Goal: Check status: Check status

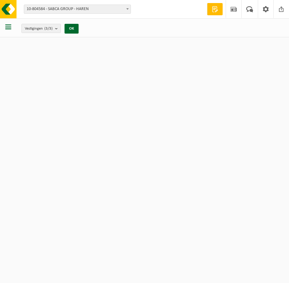
click at [105, 13] on span "10-804584 - SABCA GROUP - HAREN" at bounding box center [77, 9] width 107 height 9
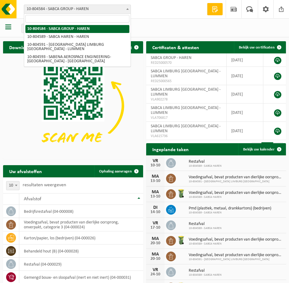
click at [105, 13] on span "10-804584 - SABCA GROUP - HAREN" at bounding box center [77, 9] width 107 height 9
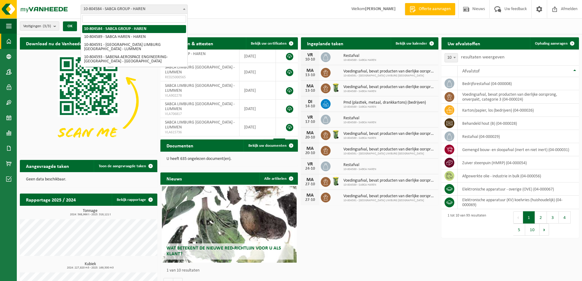
click at [102, 10] on span "10-804584 - SABCA GROUP - HAREN" at bounding box center [134, 9] width 106 height 9
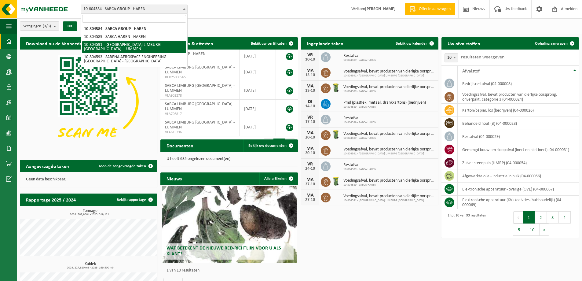
select select "34497"
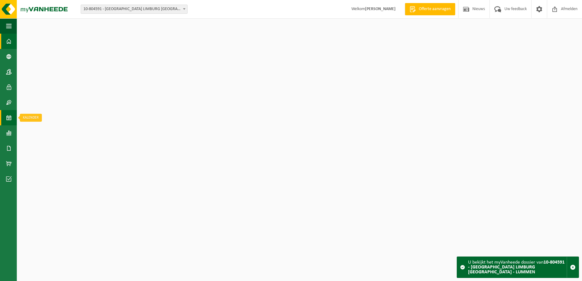
click at [12, 119] on link "Kalender" at bounding box center [8, 117] width 17 height 15
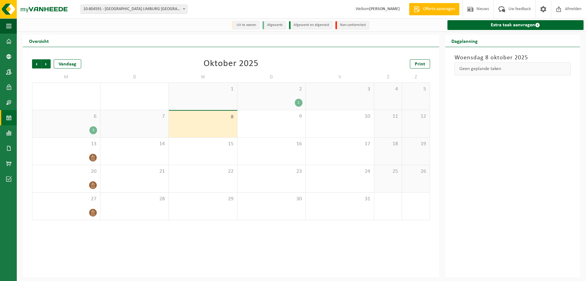
click at [71, 132] on div "2" at bounding box center [66, 130] width 62 height 8
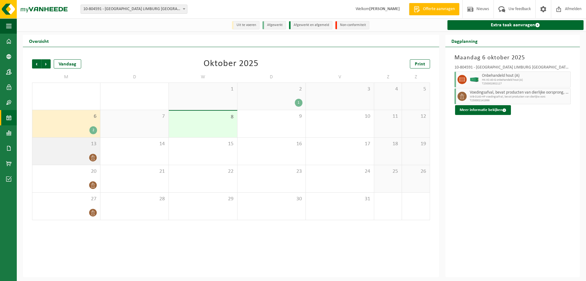
click at [76, 159] on div at bounding box center [66, 157] width 62 height 8
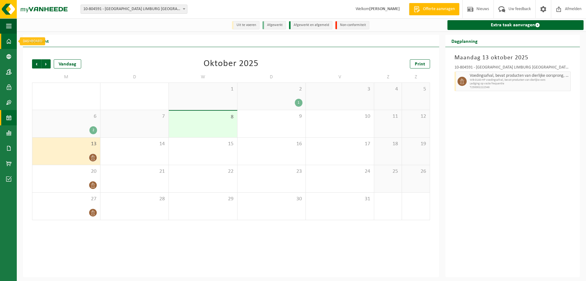
click at [5, 38] on link "Dashboard" at bounding box center [8, 41] width 17 height 15
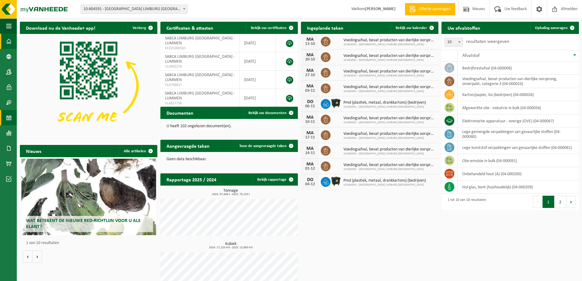
click at [7, 118] on span at bounding box center [8, 117] width 5 height 15
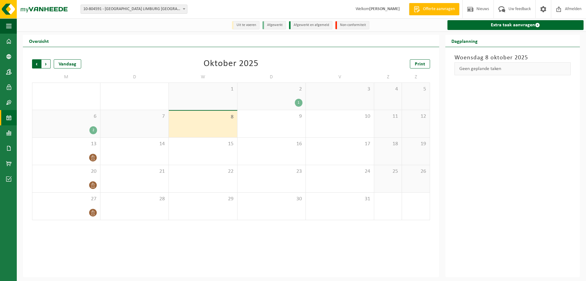
click at [49, 64] on span "Volgende" at bounding box center [46, 63] width 9 height 9
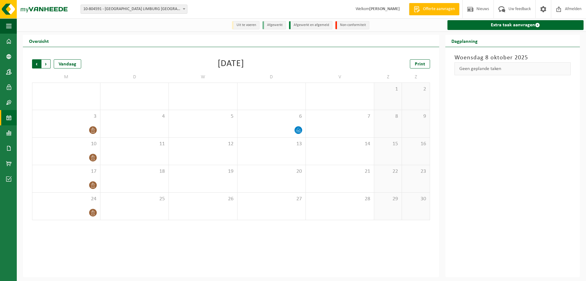
click at [47, 64] on span "Volgende" at bounding box center [46, 63] width 9 height 9
click at [73, 67] on div "Vandaag" at bounding box center [67, 63] width 27 height 9
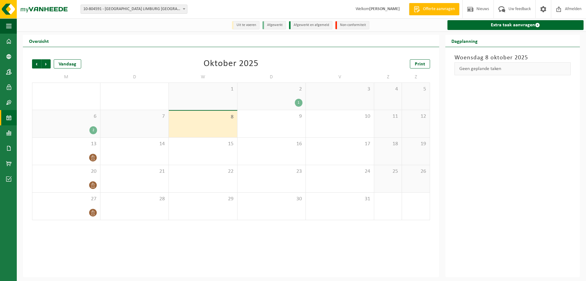
click at [127, 5] on span "10-804591 - [GEOGRAPHIC_DATA] LIMBURG [GEOGRAPHIC_DATA] - LUMMEN" at bounding box center [134, 9] width 106 height 9
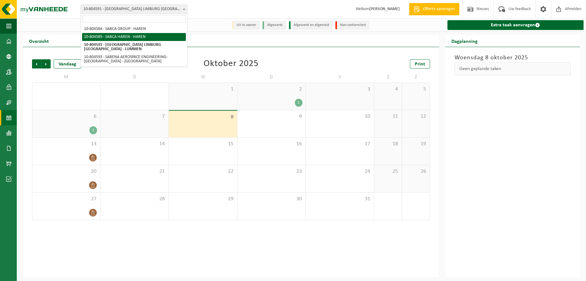
select select "34496"
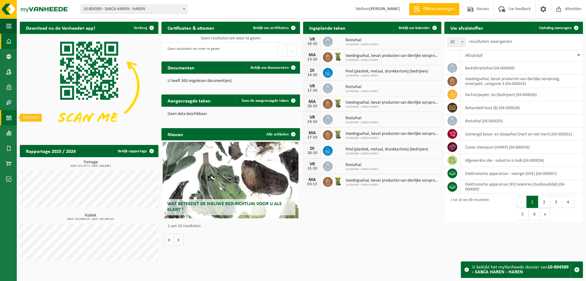
click at [10, 117] on span at bounding box center [8, 117] width 5 height 15
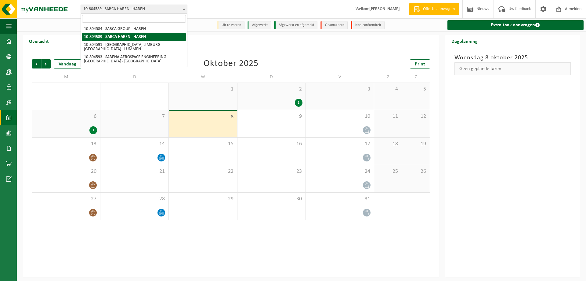
click at [152, 9] on span "10-804589 - SABCA HAREN - HAREN" at bounding box center [134, 9] width 106 height 9
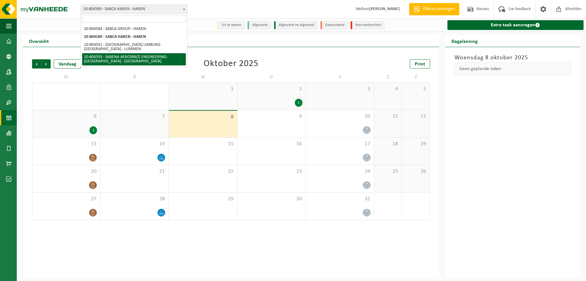
select select "34498"
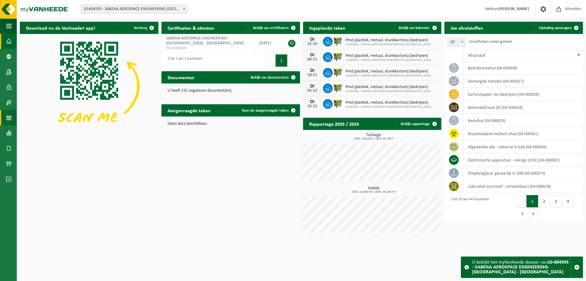
click at [14, 117] on link "Kalender" at bounding box center [8, 117] width 17 height 15
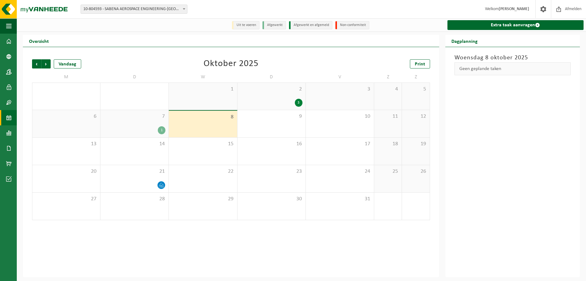
click at [126, 9] on span "10-804593 - SABENA AEROSPACE ENGINEERING-[GEOGRAPHIC_DATA] - [GEOGRAPHIC_DATA]" at bounding box center [134, 9] width 106 height 9
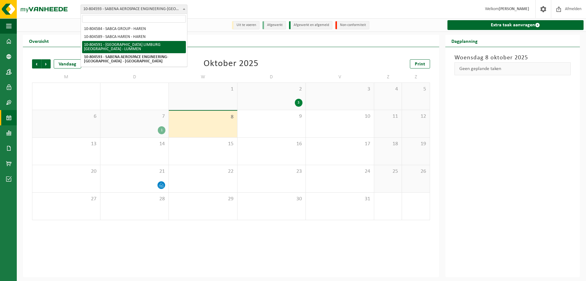
select select "34497"
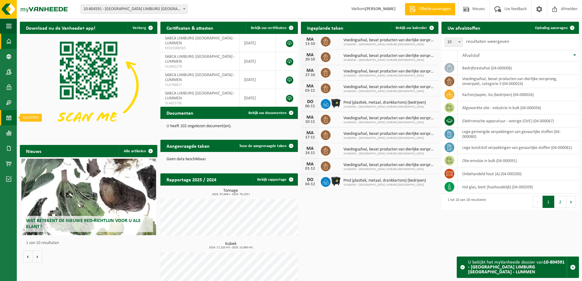
click at [8, 121] on span at bounding box center [8, 117] width 5 height 15
